Goal: Task Accomplishment & Management: Manage account settings

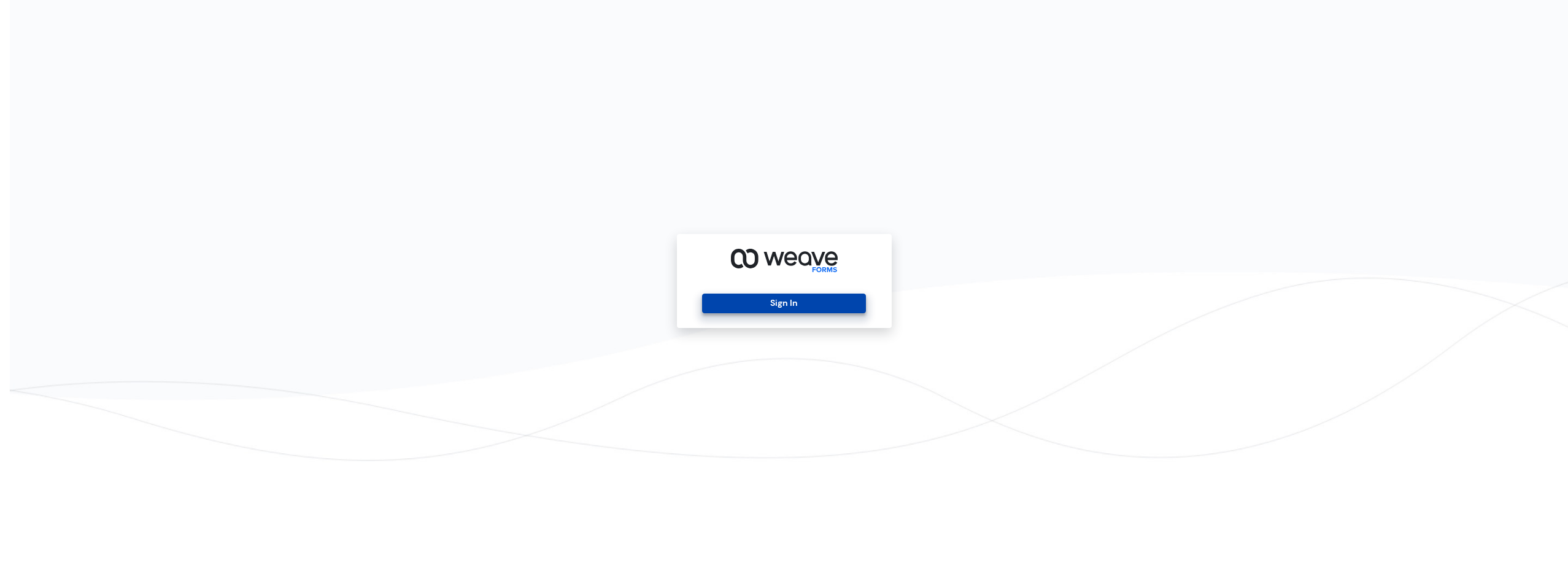
click at [817, 305] on button "Sign In" at bounding box center [784, 304] width 164 height 20
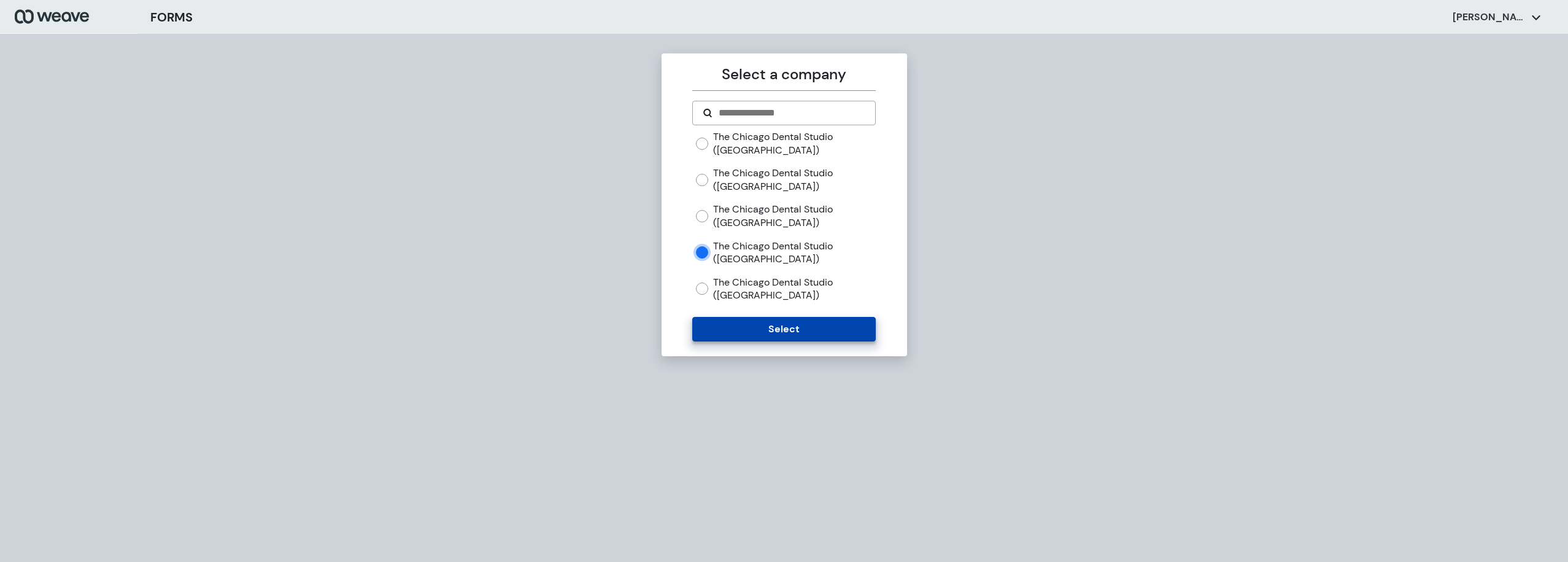
click at [790, 330] on button "Select" at bounding box center [784, 329] width 184 height 25
